Goal: Transaction & Acquisition: Purchase product/service

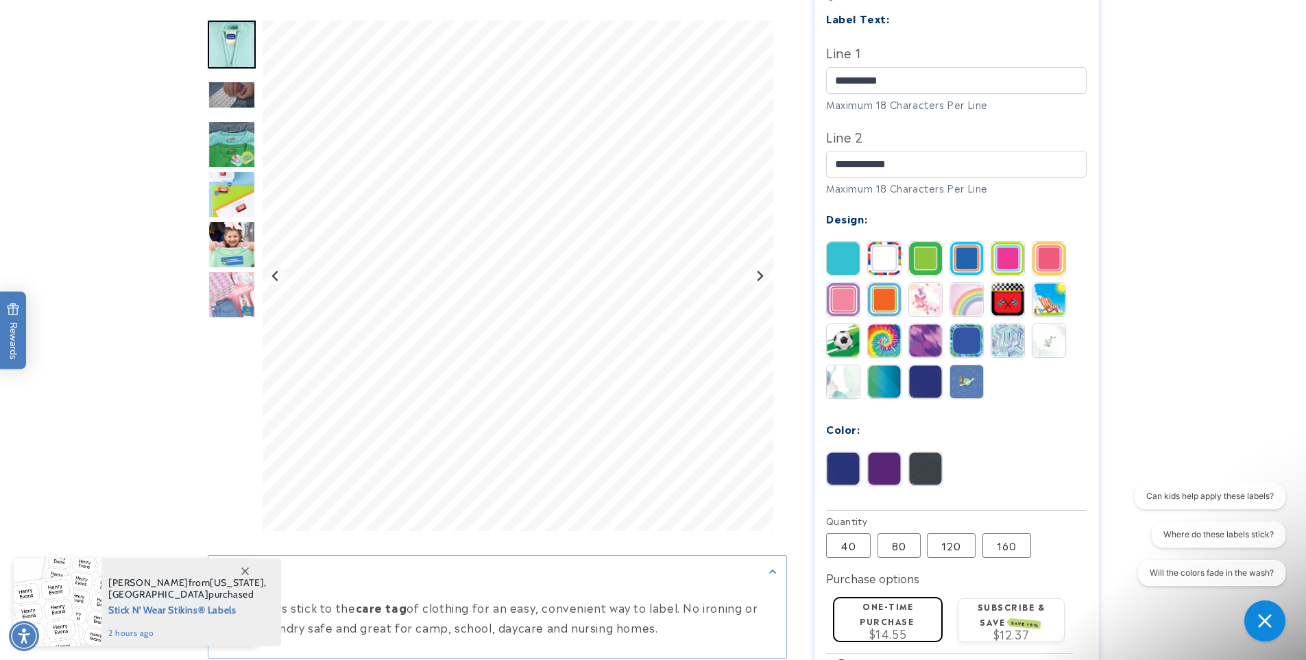
click at [845, 365] on img at bounding box center [843, 381] width 33 height 33
click at [878, 365] on img at bounding box center [884, 381] width 33 height 33
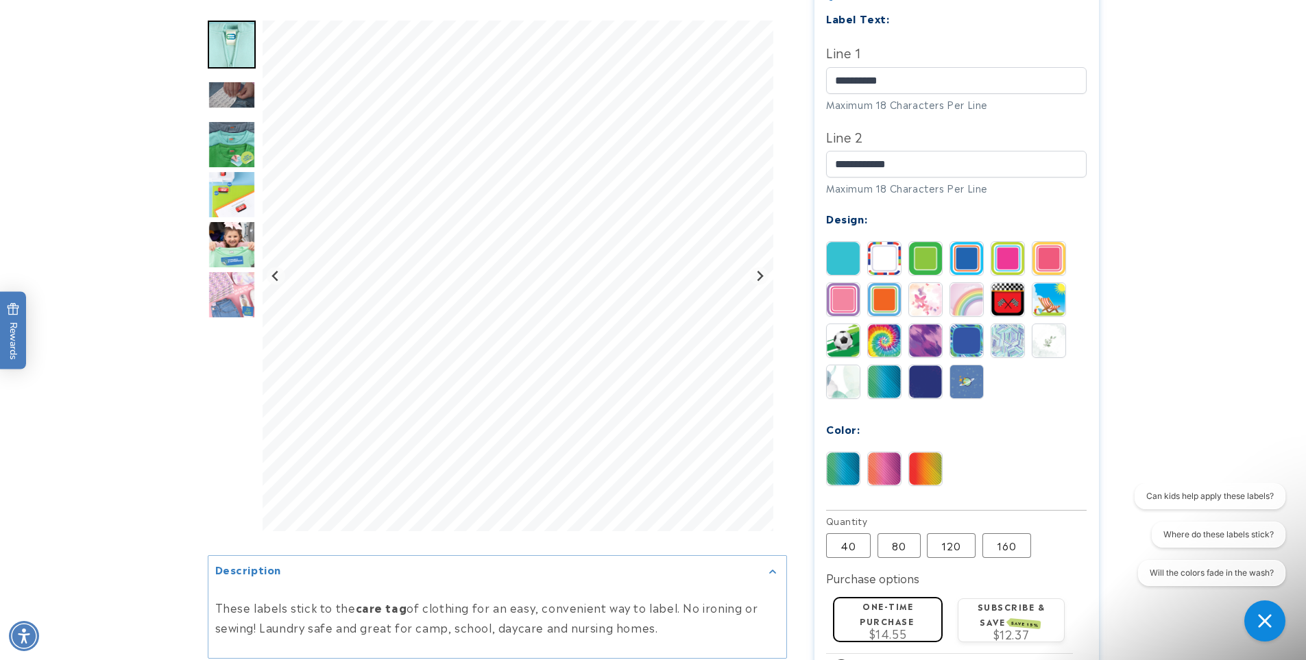
click at [913, 368] on img at bounding box center [925, 381] width 33 height 33
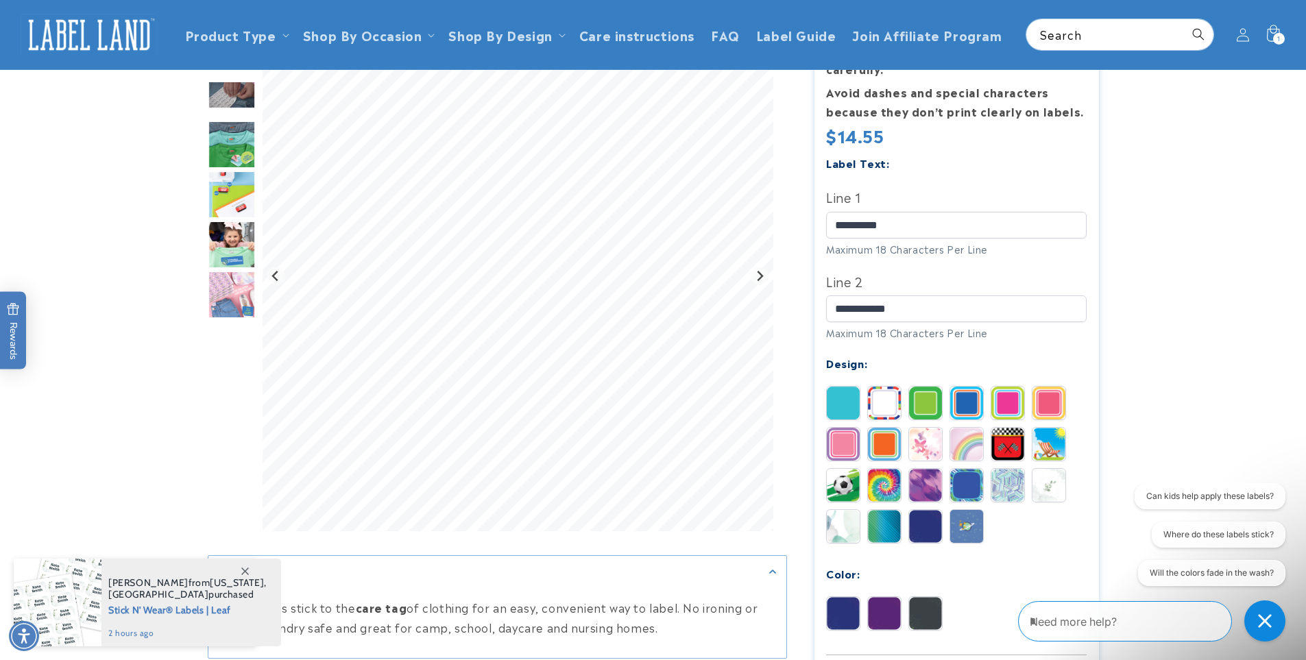
scroll to position [228, 0]
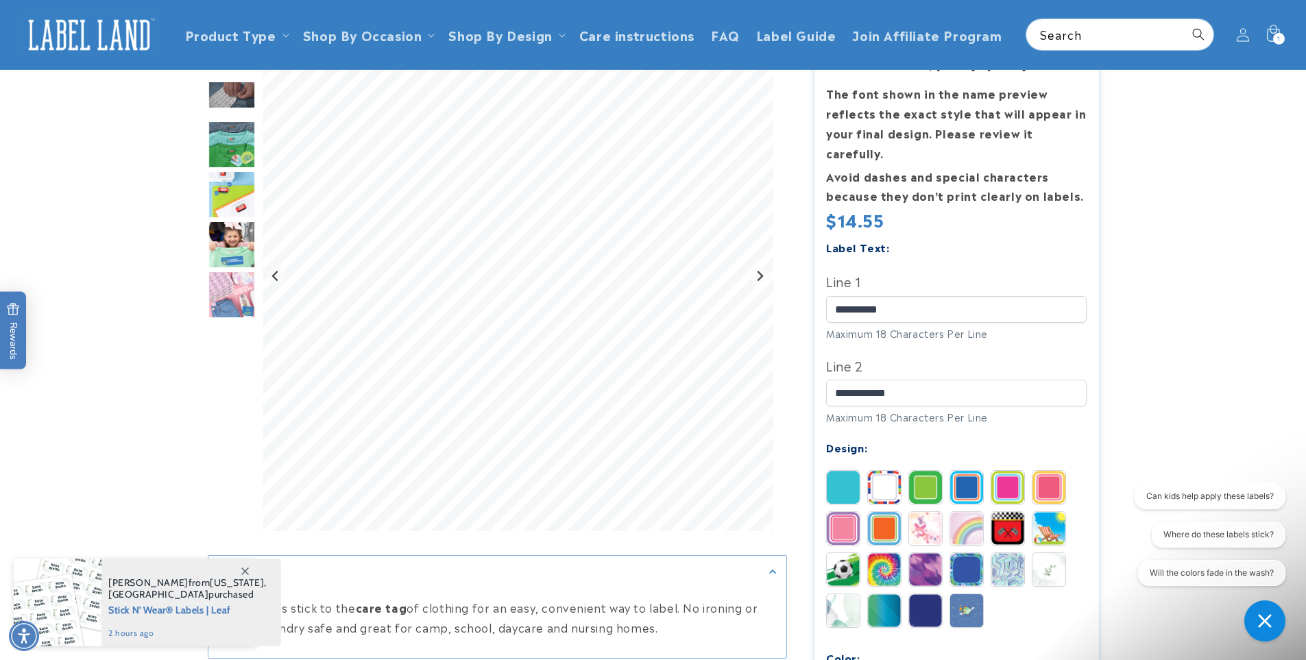
click at [835, 595] on img at bounding box center [843, 611] width 33 height 33
click at [832, 471] on img at bounding box center [843, 487] width 33 height 33
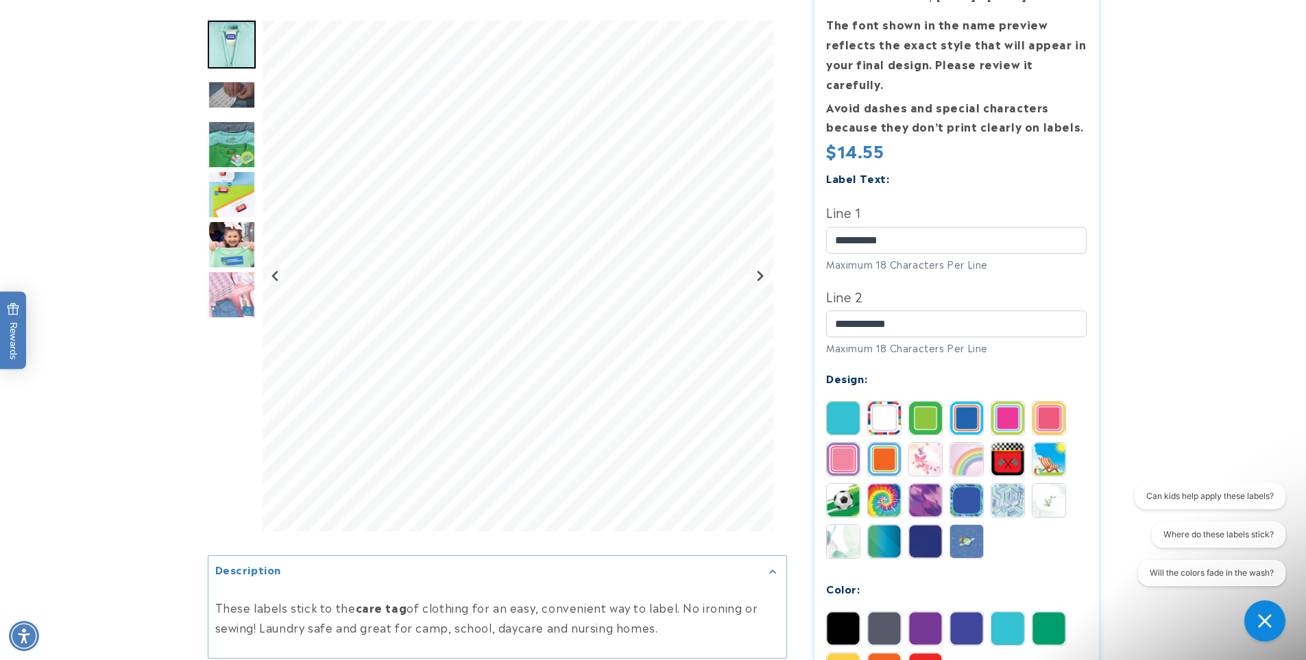
scroll to position [365, 0]
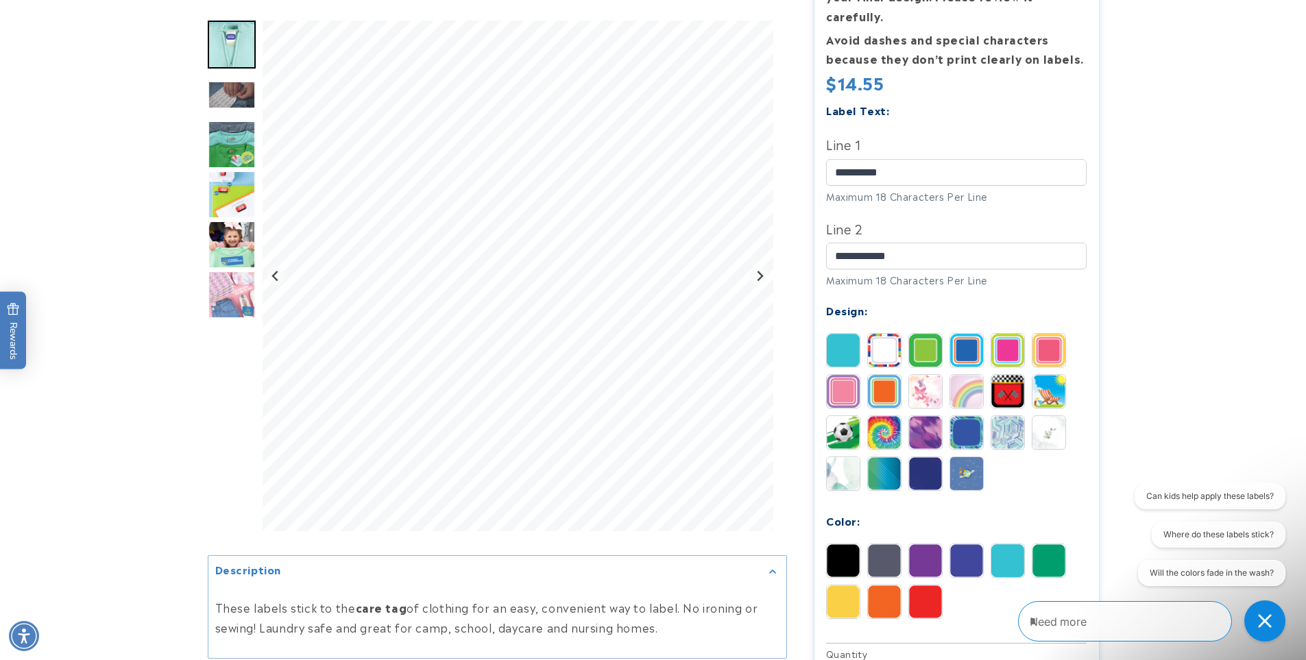
click at [1013, 563] on div "Black Gray Purple Blue Teal Green" at bounding box center [959, 585] width 267 height 82
click at [1013, 553] on img at bounding box center [1008, 560] width 33 height 33
click at [1013, 544] on img at bounding box center [1008, 560] width 33 height 33
click at [1038, 544] on img at bounding box center [1049, 560] width 33 height 33
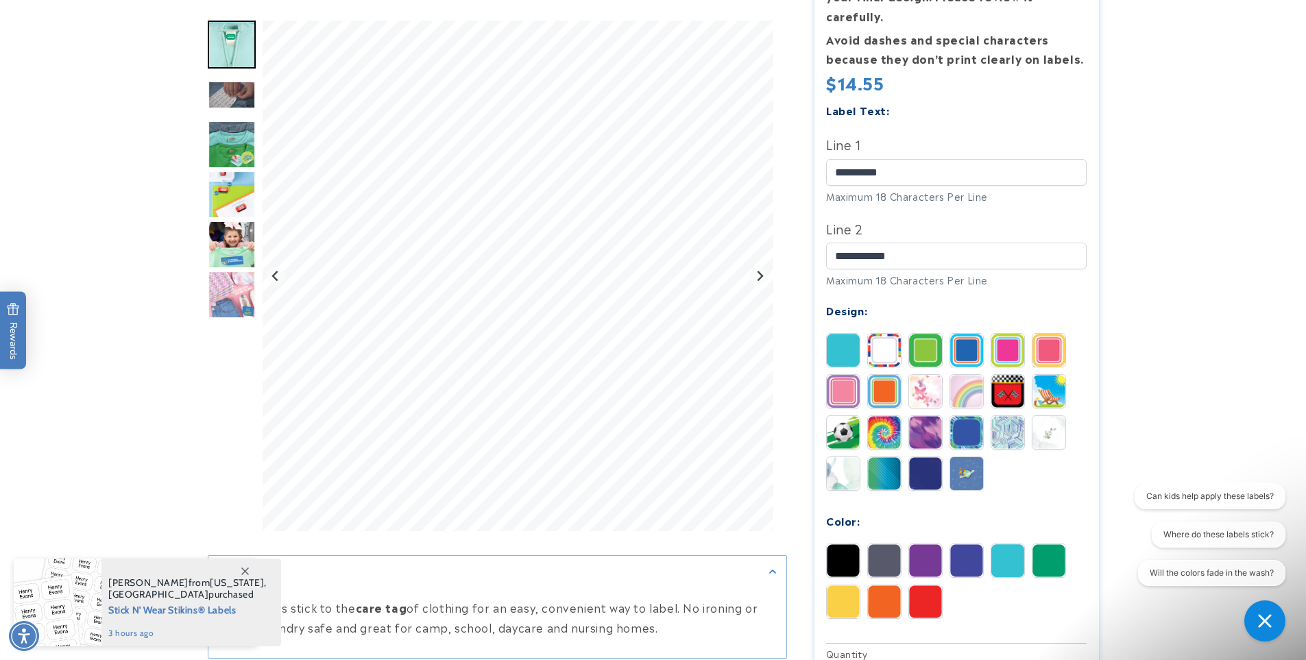
click at [1020, 544] on img at bounding box center [1008, 560] width 33 height 33
click at [895, 549] on img at bounding box center [884, 560] width 33 height 33
click at [1048, 416] on img at bounding box center [1049, 432] width 33 height 33
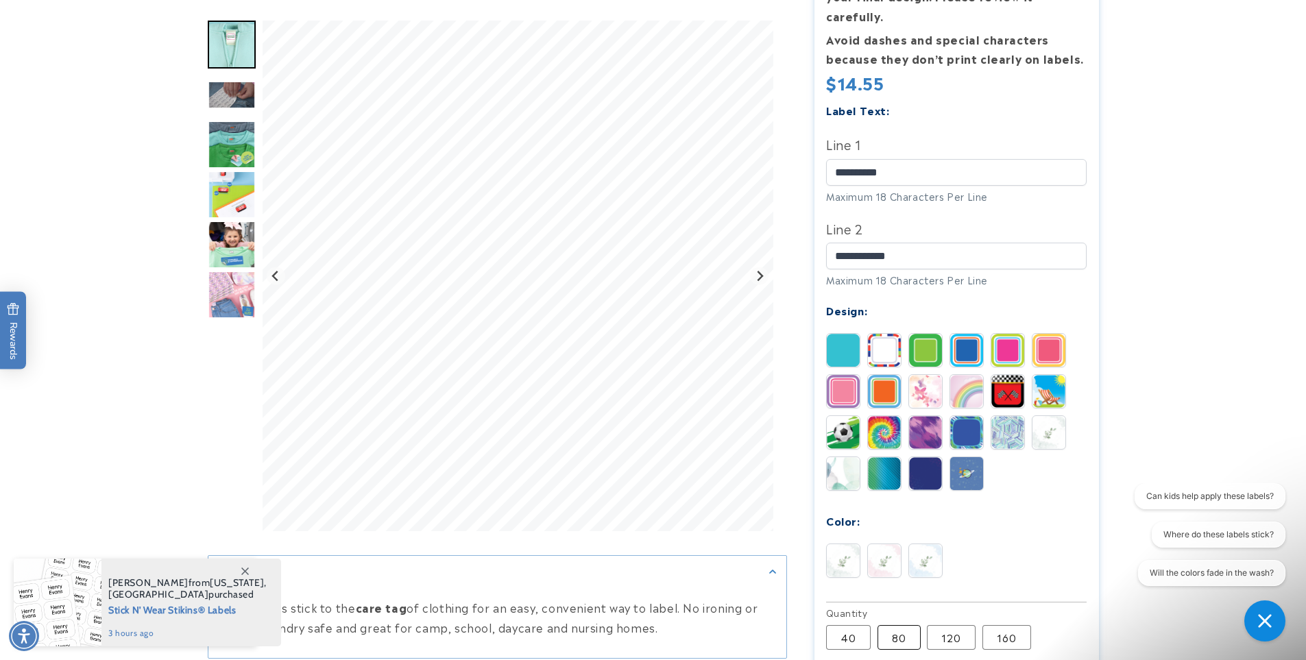
click at [894, 625] on label "80 Variant sold out or unavailable" at bounding box center [899, 637] width 43 height 25
click at [854, 625] on label "40 Variant sold out or unavailable" at bounding box center [848, 637] width 45 height 25
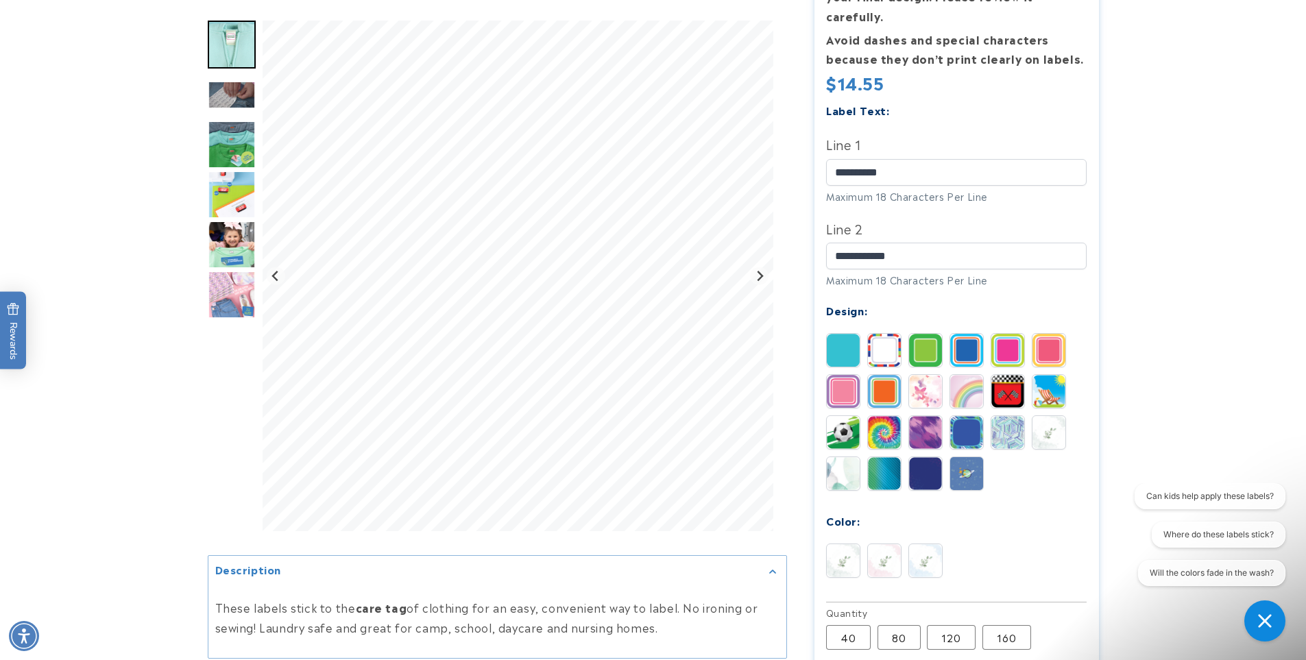
click at [920, 547] on img at bounding box center [925, 560] width 33 height 33
click at [879, 544] on img at bounding box center [884, 560] width 33 height 33
click at [854, 544] on img at bounding box center [843, 560] width 33 height 33
click at [904, 546] on div "Green Pink Blue" at bounding box center [959, 564] width 267 height 41
click at [916, 545] on img at bounding box center [925, 560] width 33 height 33
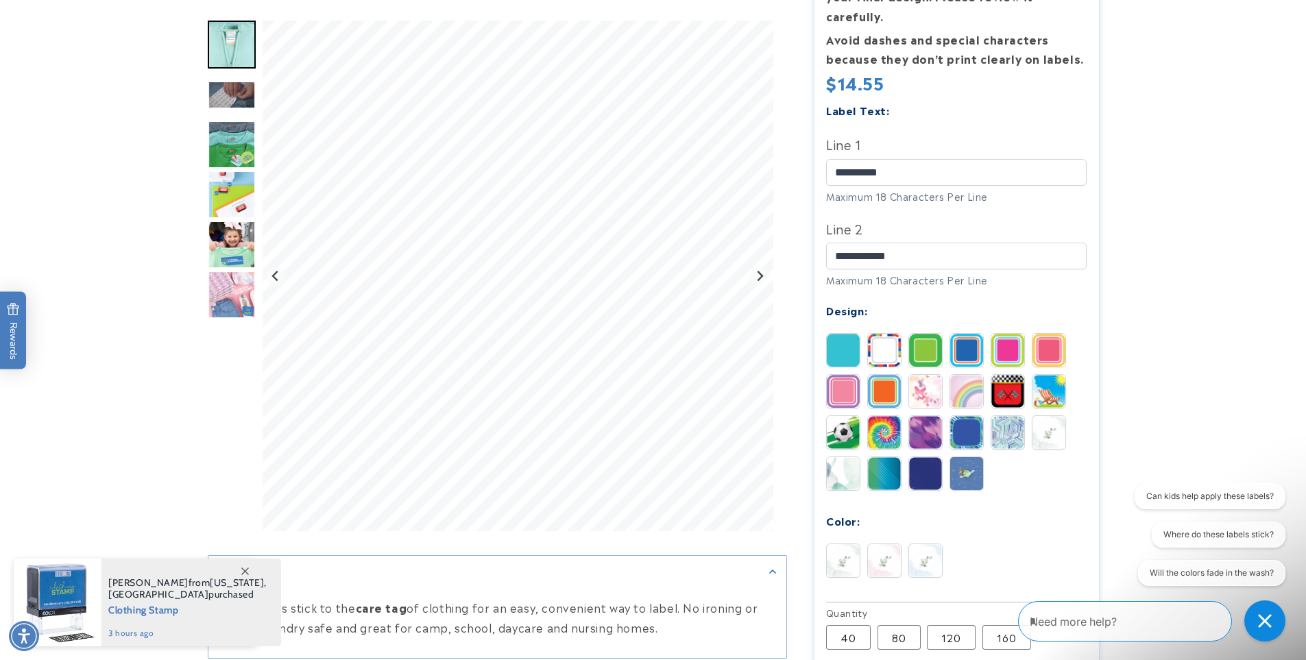
click at [929, 547] on img at bounding box center [925, 560] width 33 height 33
click at [917, 544] on img at bounding box center [925, 560] width 33 height 33
click at [961, 512] on div "Color:" at bounding box center [956, 521] width 261 height 19
click at [851, 334] on img at bounding box center [843, 350] width 33 height 33
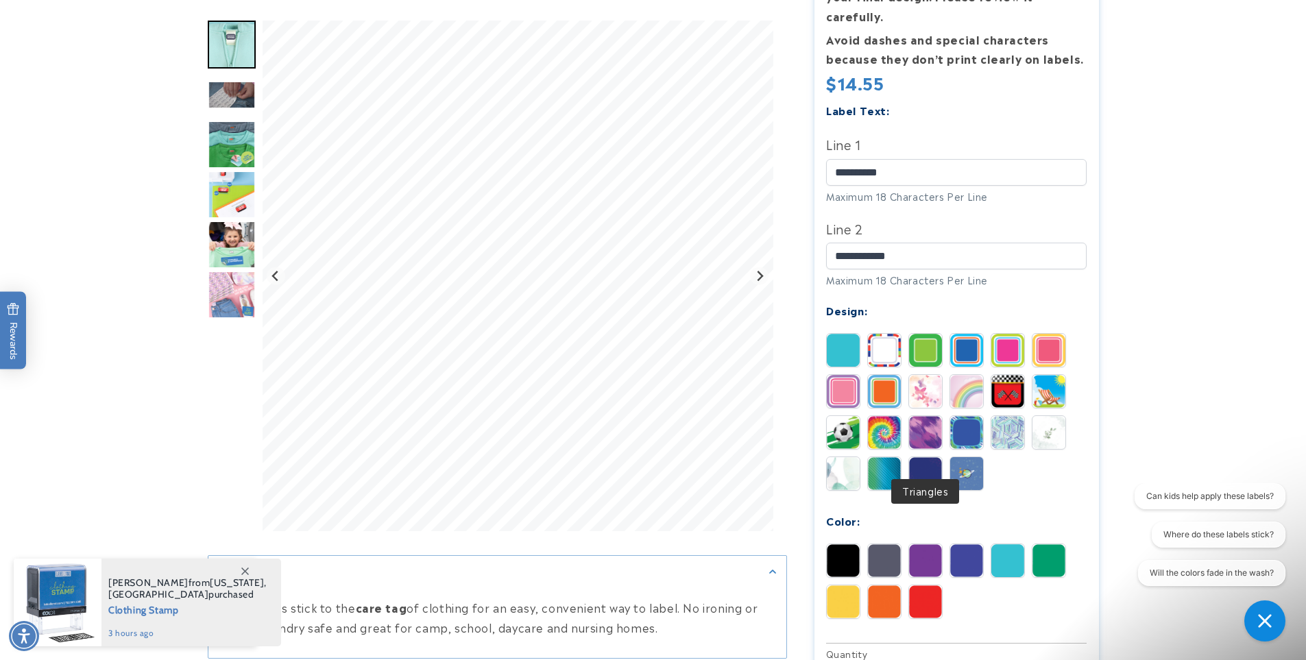
click at [909, 459] on img at bounding box center [925, 473] width 33 height 33
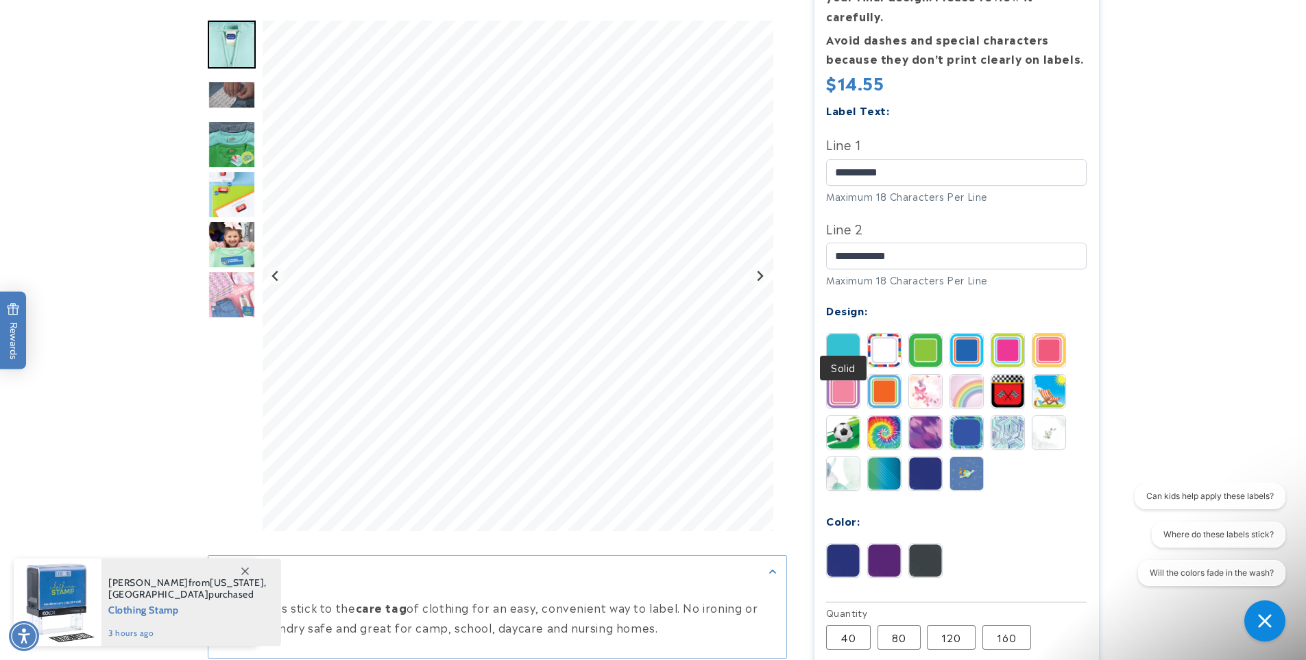
click at [835, 334] on img at bounding box center [843, 350] width 33 height 33
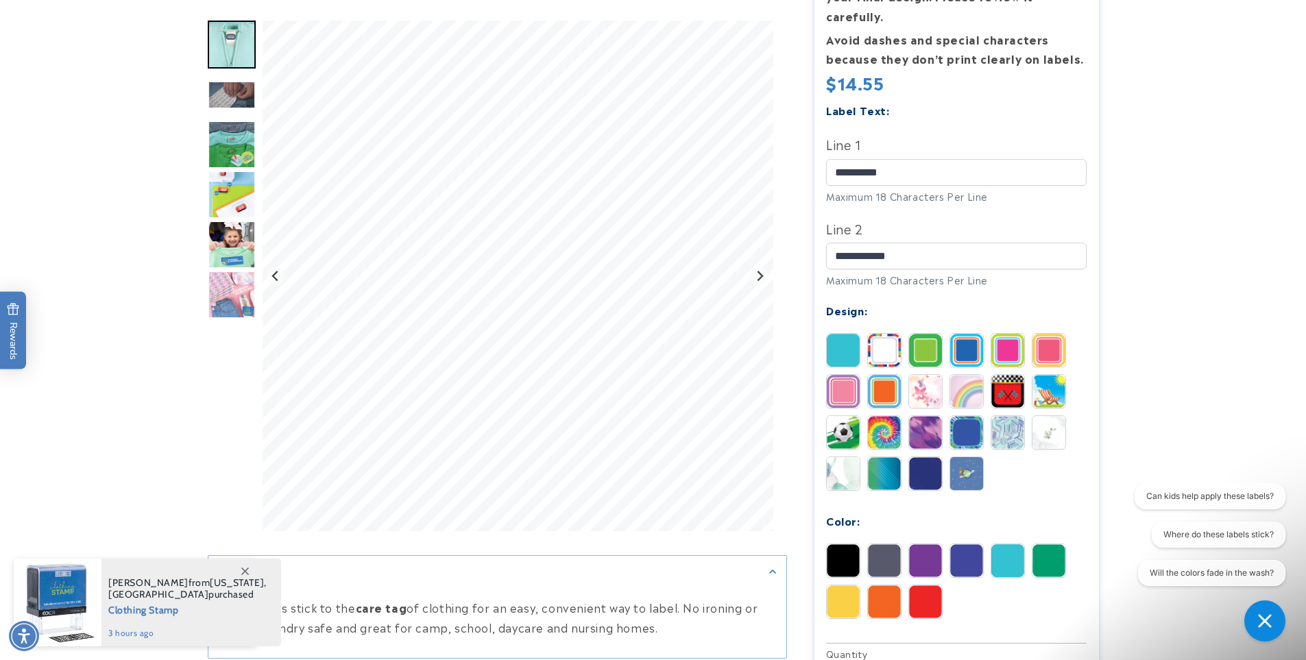
click at [951, 334] on img at bounding box center [966, 350] width 33 height 33
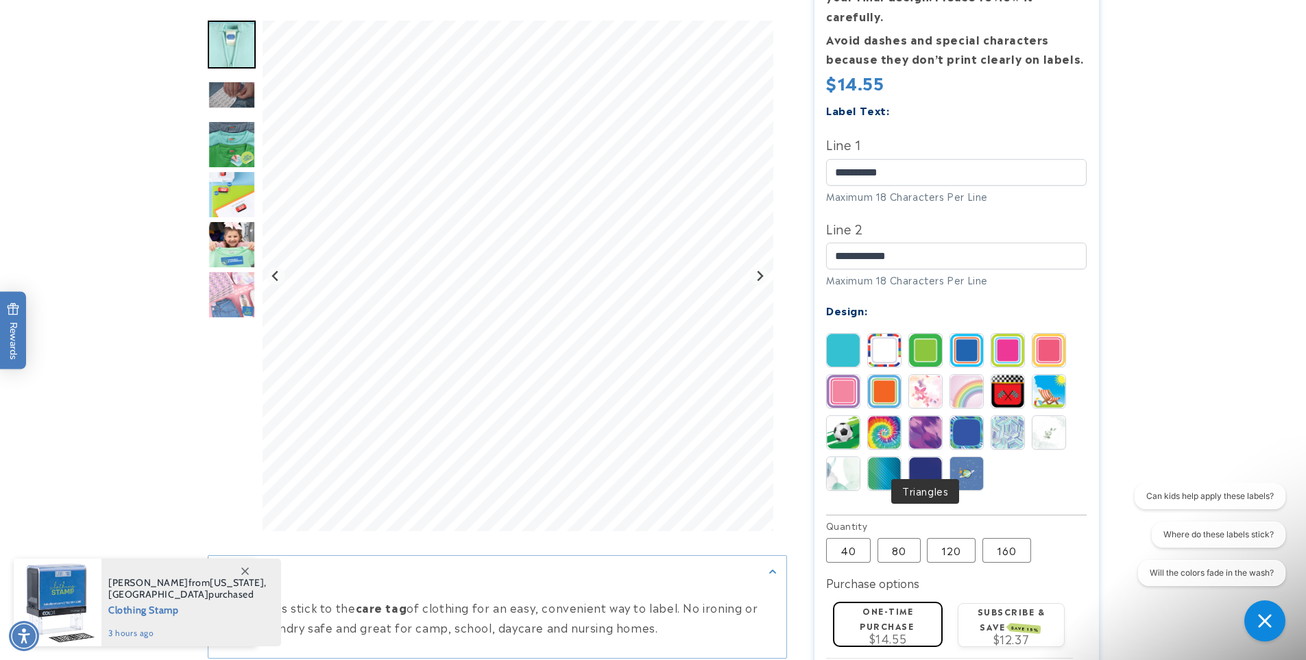
click at [925, 466] on img at bounding box center [925, 473] width 33 height 33
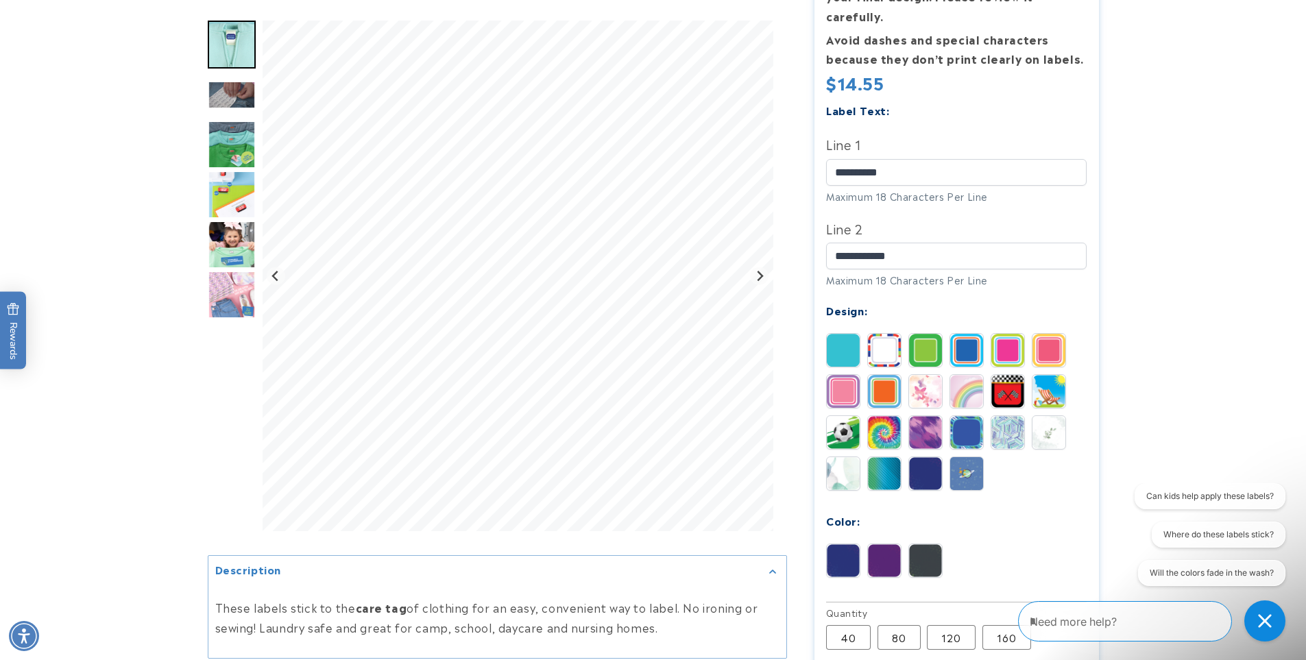
click at [916, 544] on img at bounding box center [925, 560] width 33 height 33
click at [848, 544] on img at bounding box center [843, 560] width 33 height 33
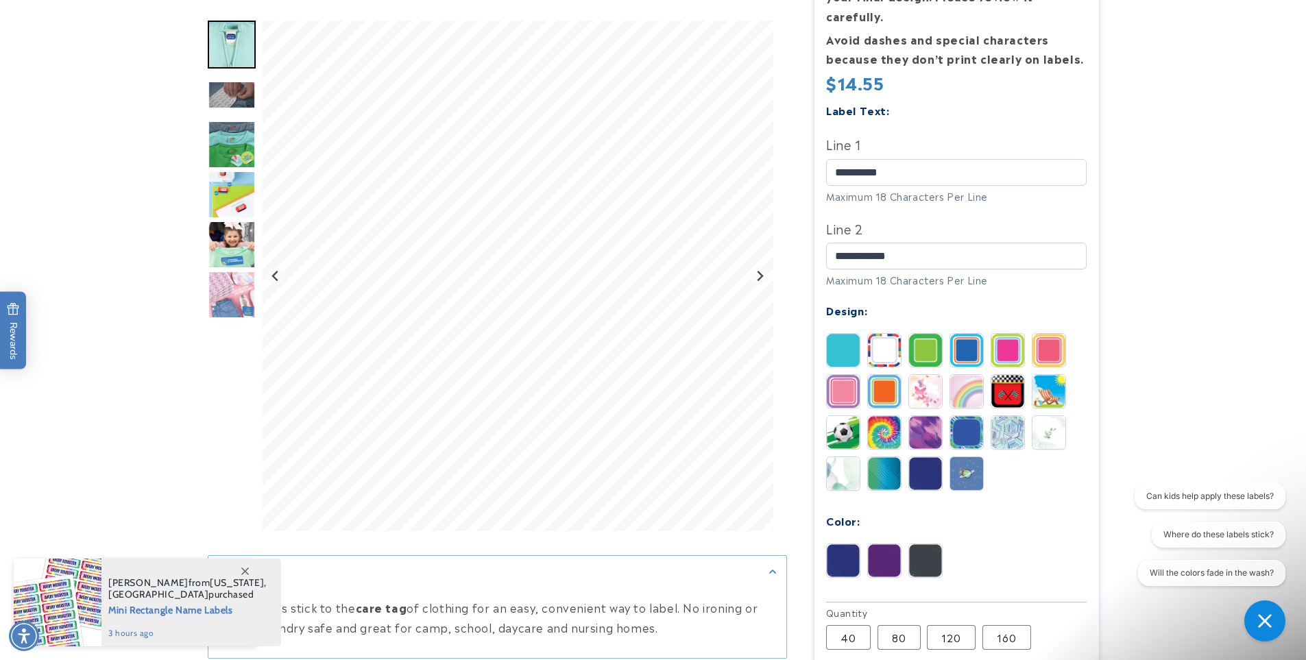
click at [842, 458] on img at bounding box center [843, 473] width 33 height 33
click at [1010, 416] on img at bounding box center [1008, 432] width 33 height 33
click at [843, 457] on img at bounding box center [843, 473] width 33 height 33
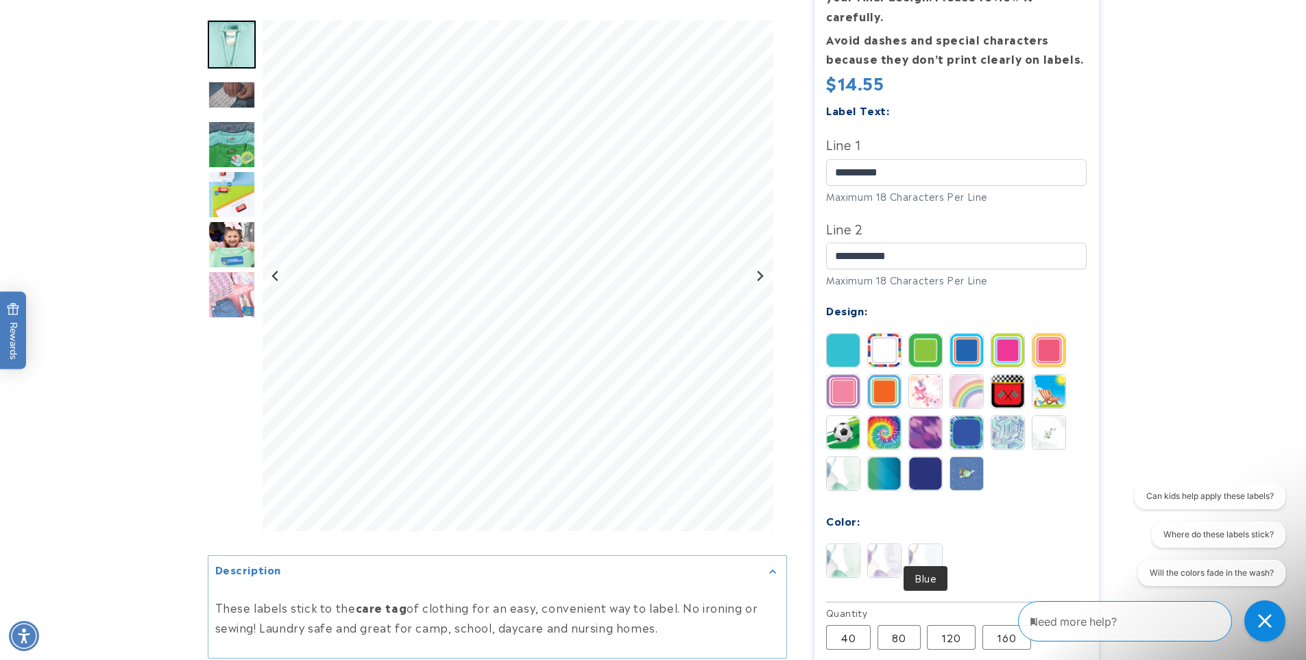
click at [930, 546] on img at bounding box center [925, 560] width 33 height 33
click at [849, 544] on img at bounding box center [843, 560] width 33 height 33
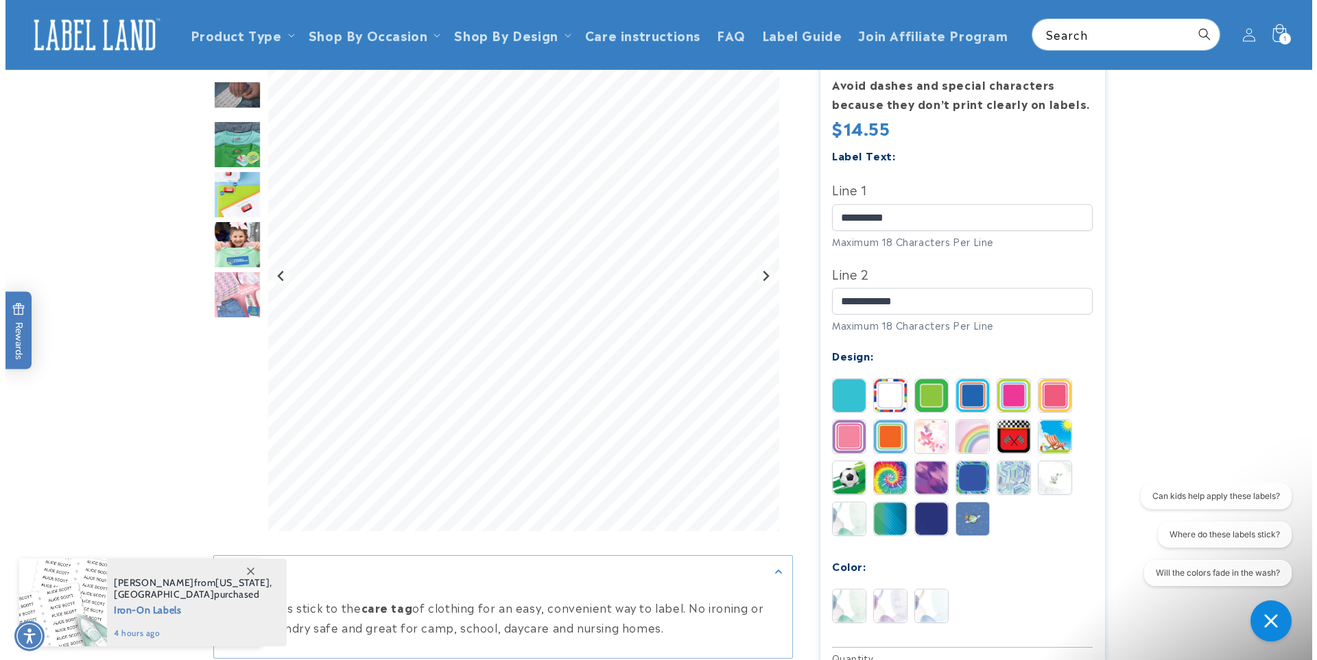
scroll to position [0, 0]
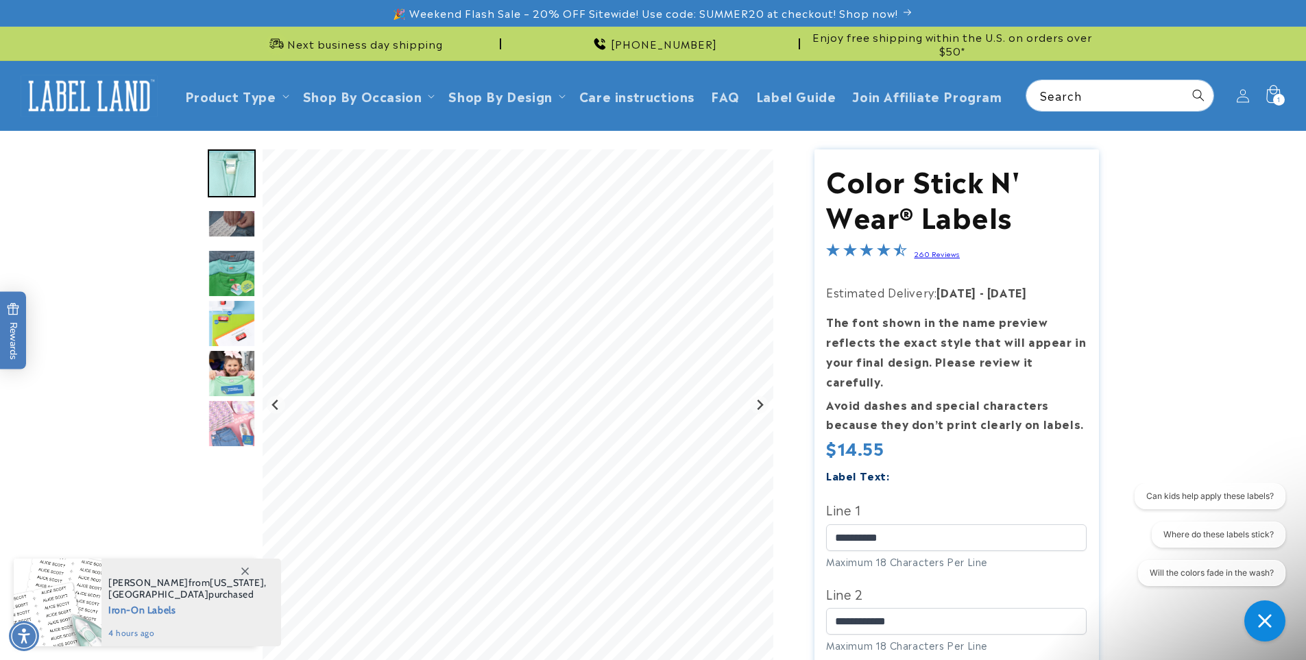
click at [1285, 93] on icon at bounding box center [1273, 96] width 32 height 32
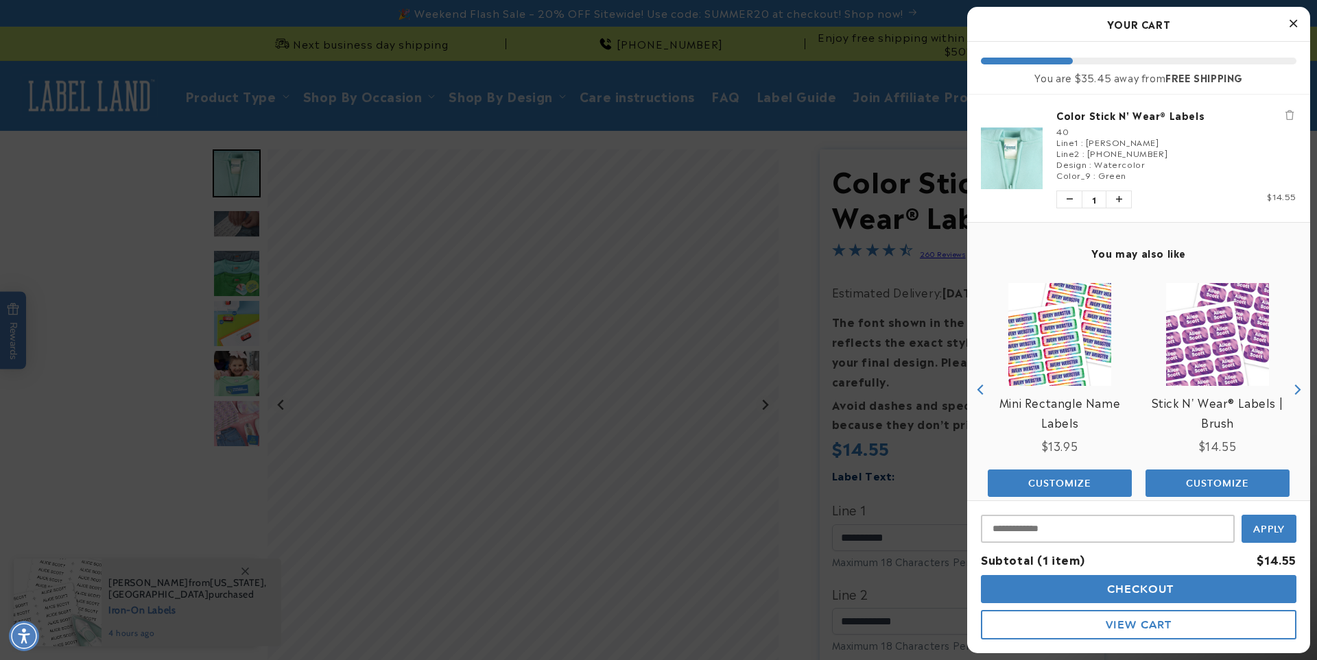
click at [883, 374] on div at bounding box center [658, 330] width 1317 height 660
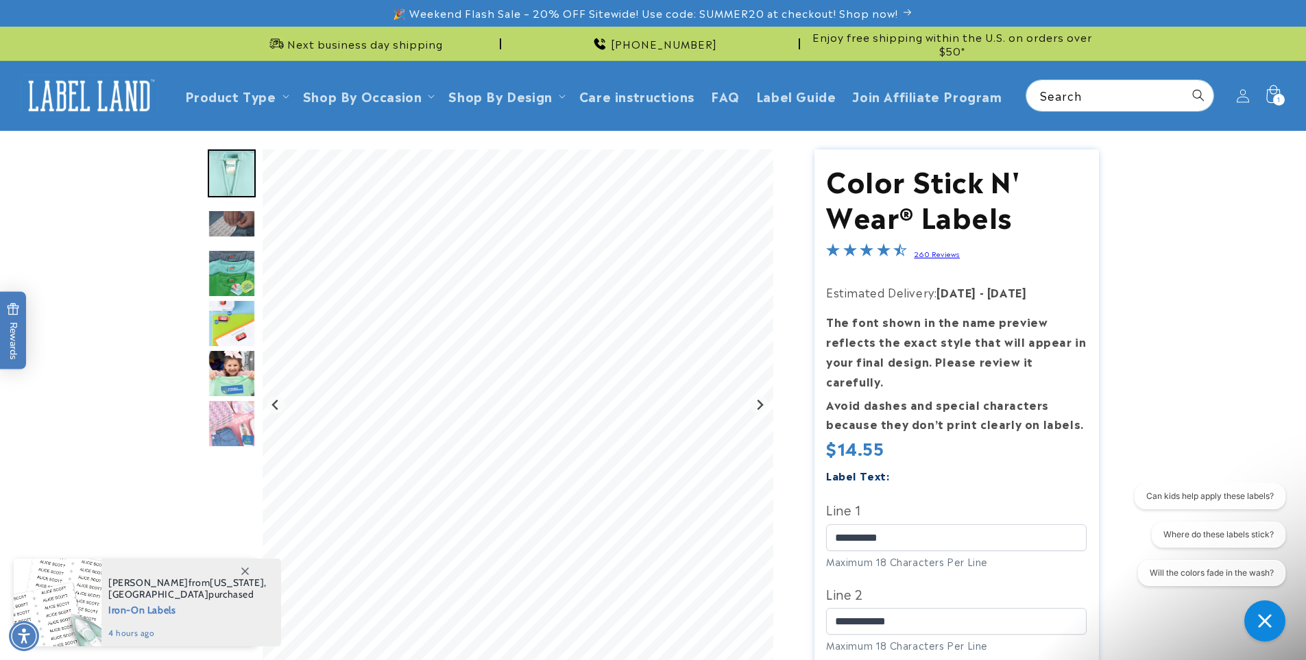
click at [1281, 102] on div "1 1 item" at bounding box center [1279, 100] width 12 height 12
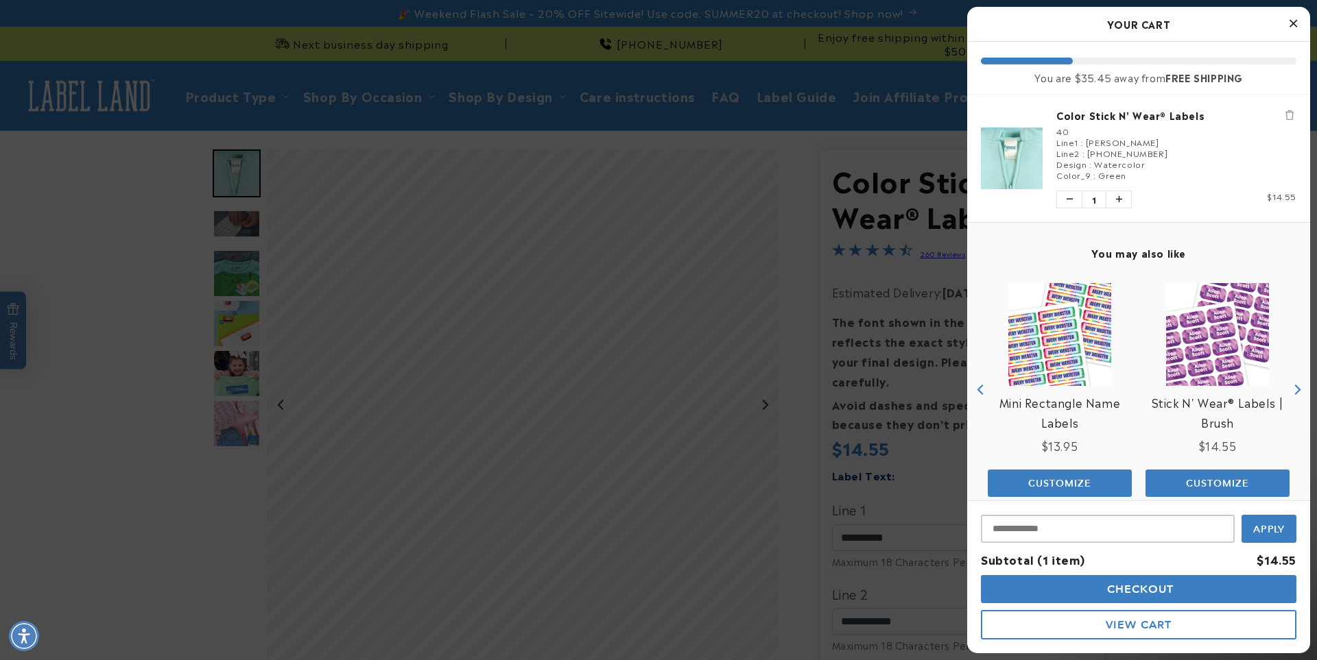
click at [907, 276] on div at bounding box center [658, 330] width 1317 height 660
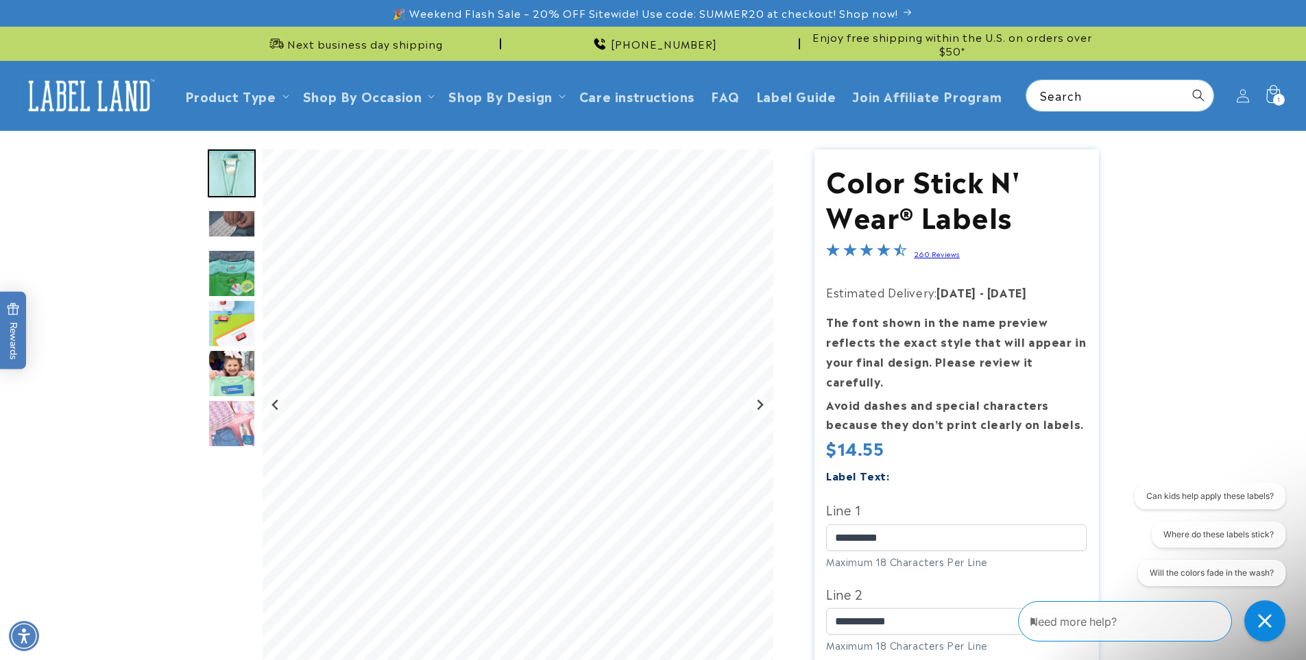
click at [1265, 90] on icon at bounding box center [1273, 96] width 32 height 32
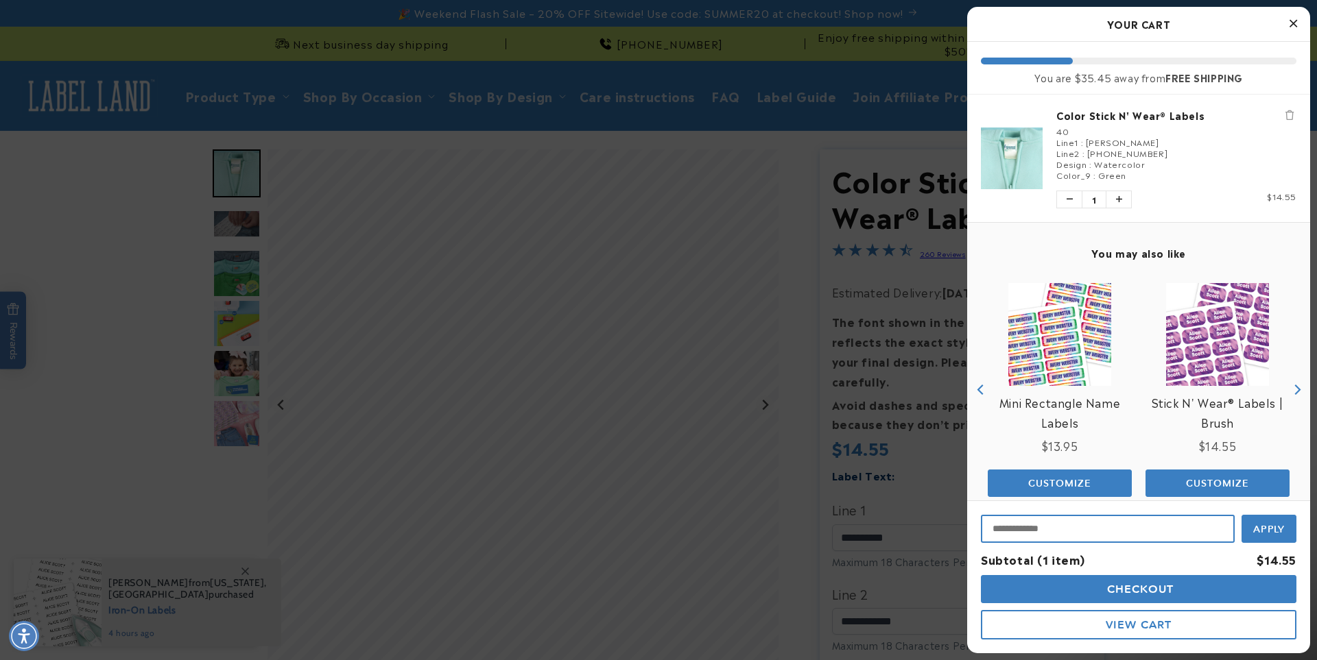
click at [1051, 534] on input "Input Discount" at bounding box center [1108, 529] width 254 height 28
type input "********"
click at [1258, 527] on span "Apply" at bounding box center [1269, 528] width 32 height 12
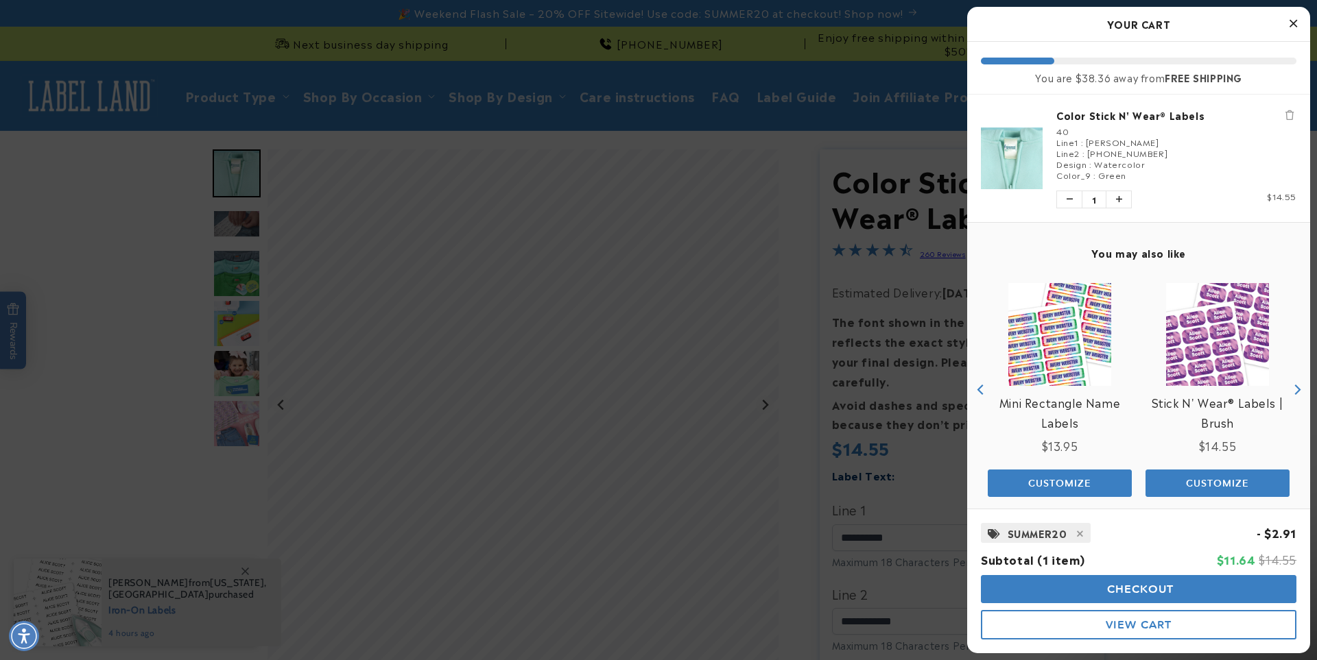
click at [1134, 590] on span "Checkout" at bounding box center [1138, 589] width 71 height 13
